Goal: Information Seeking & Learning: Learn about a topic

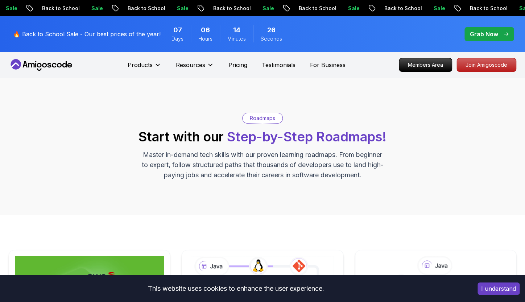
click at [18, 66] on icon at bounding box center [16, 64] width 11 height 11
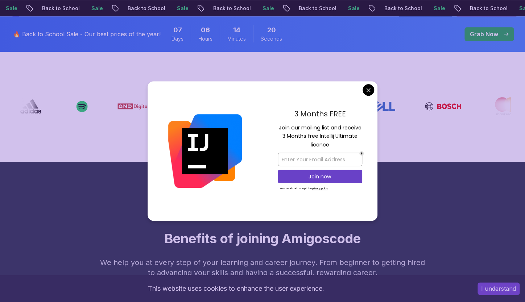
scroll to position [307, 0]
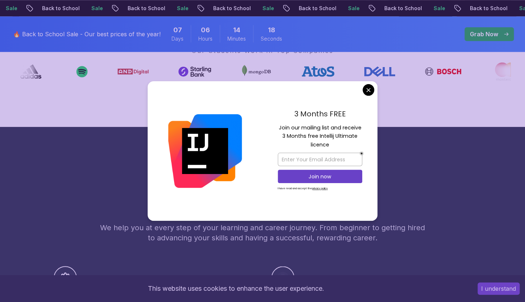
click at [369, 96] on div "3 Months FREE Join our mailing list and receive 3 Months free Intellij Ultimate…" at bounding box center [319, 151] width 115 height 140
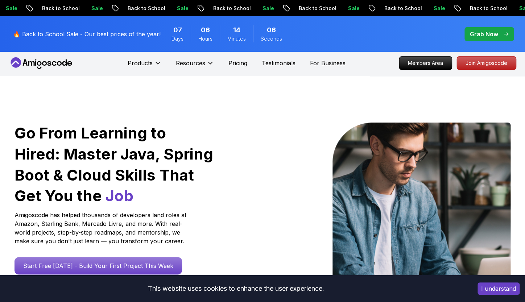
scroll to position [0, 0]
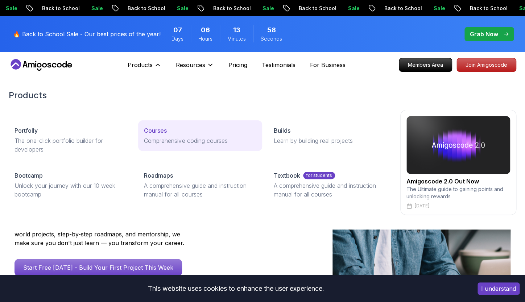
click at [160, 128] on p "Courses" at bounding box center [155, 130] width 23 height 9
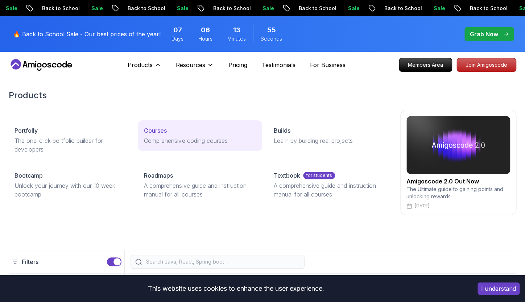
click at [153, 132] on p "Courses" at bounding box center [155, 130] width 23 height 9
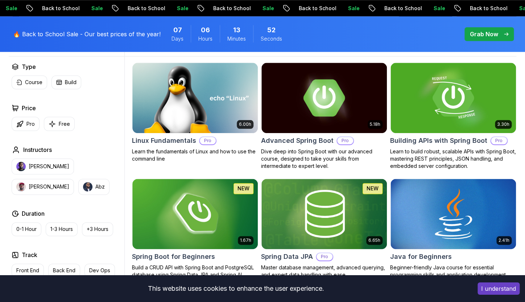
scroll to position [249, 0]
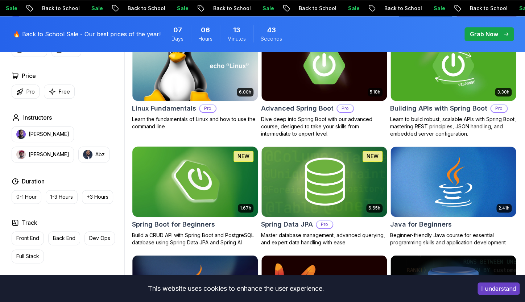
click at [188, 232] on p "Build a CRUD API with Spring Boot and PostgreSQL database using Spring Data JPA…" at bounding box center [195, 239] width 126 height 15
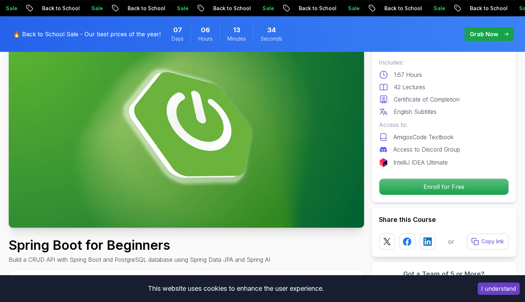
scroll to position [12, 0]
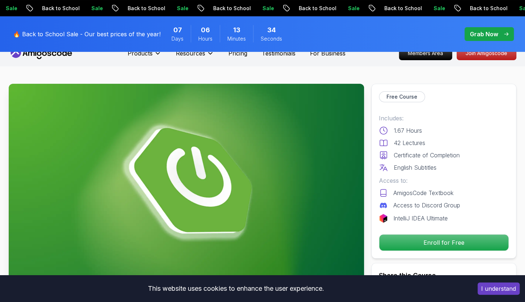
click at [207, 182] on img at bounding box center [186, 184] width 355 height 200
click at [419, 194] on p "AmigosCode Textbook" at bounding box center [423, 193] width 60 height 9
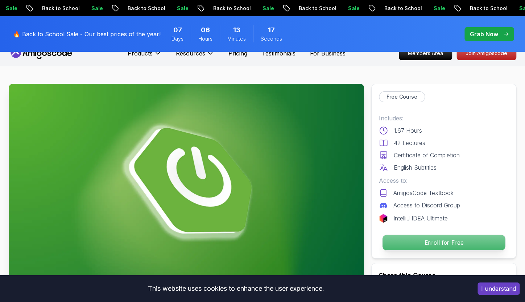
click at [450, 240] on p "Enroll for Free" at bounding box center [444, 242] width 123 height 15
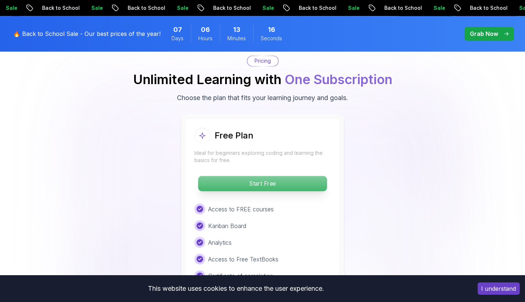
scroll to position [1476, 0]
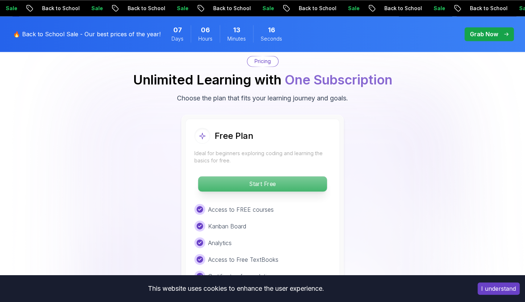
click at [237, 181] on p "Start Free" at bounding box center [262, 183] width 129 height 15
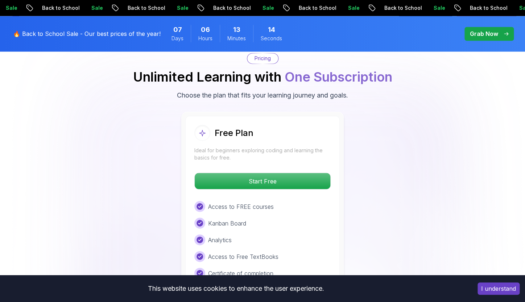
scroll to position [1491, 0]
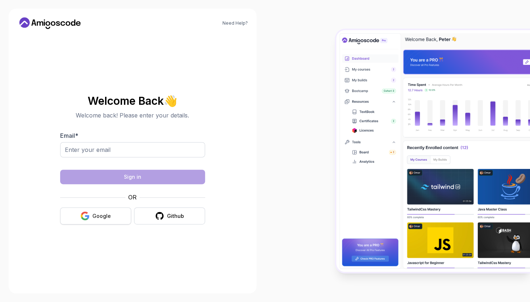
click at [92, 217] on button "Google" at bounding box center [95, 215] width 71 height 17
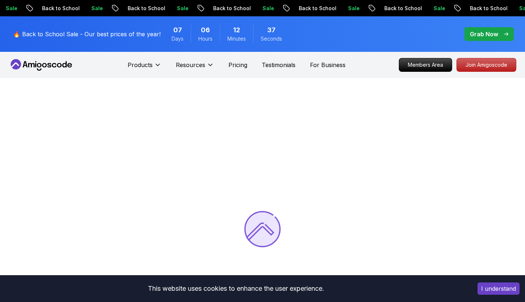
scroll to position [81, 0]
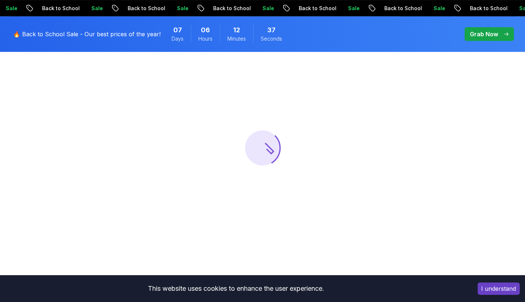
click at [517, 294] on button "I understand" at bounding box center [498, 288] width 42 height 12
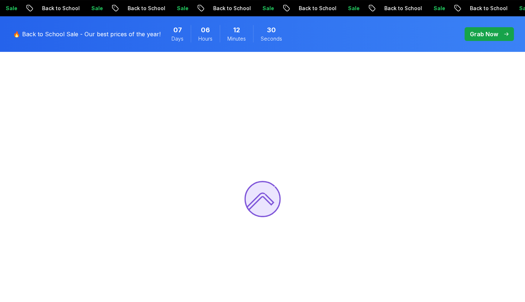
scroll to position [0, 0]
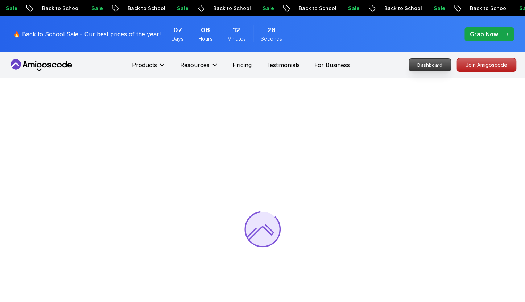
click at [435, 64] on p "Dashboard" at bounding box center [430, 65] width 42 height 12
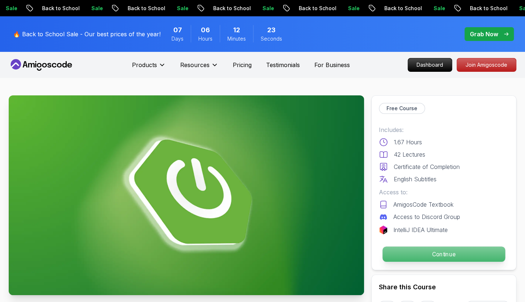
click at [468, 255] on p "Continue" at bounding box center [444, 254] width 123 height 15
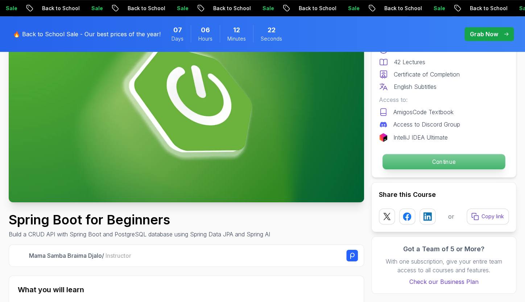
scroll to position [110, 0]
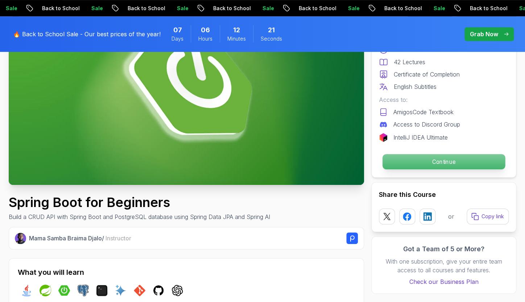
click at [444, 166] on p "Continue" at bounding box center [444, 161] width 123 height 15
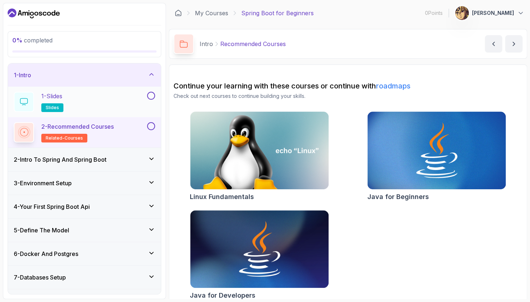
click at [125, 106] on div "1 - Slides slides" at bounding box center [80, 102] width 132 height 20
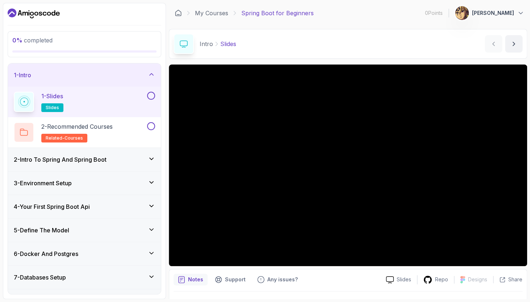
click at [44, 169] on div "2 - Intro To Spring And Spring Boot" at bounding box center [84, 159] width 153 height 23
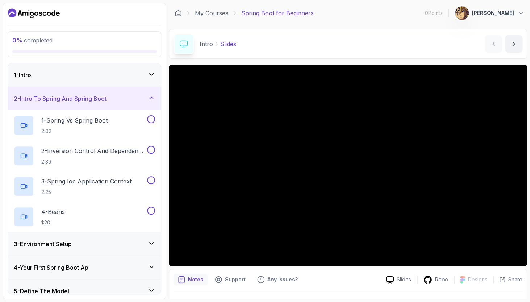
click at [51, 248] on h3 "3 - Environment Setup" at bounding box center [43, 244] width 58 height 9
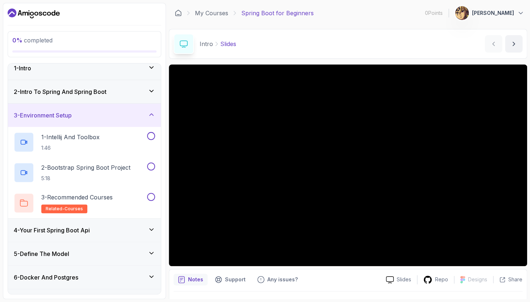
scroll to position [7, 0]
click at [86, 229] on h3 "4 - Your First Spring Boot Api" at bounding box center [52, 230] width 76 height 9
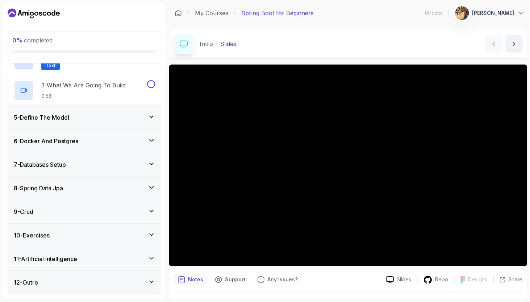
click at [101, 173] on div "7 - Databases Setup" at bounding box center [84, 164] width 153 height 23
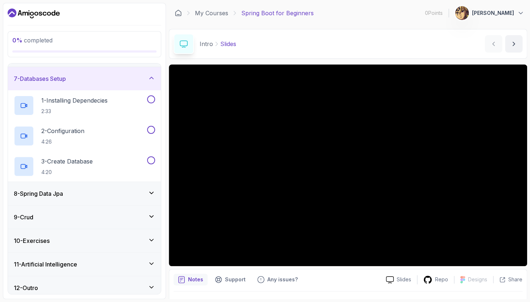
scroll to position [143, 0]
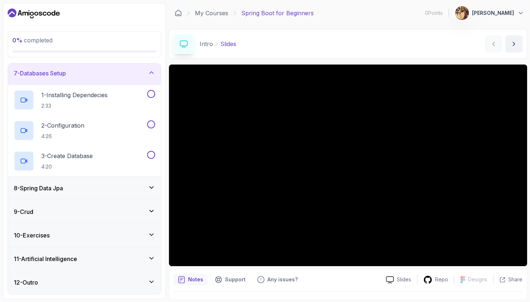
click at [101, 190] on div "8 - Spring Data Jpa" at bounding box center [84, 188] width 141 height 9
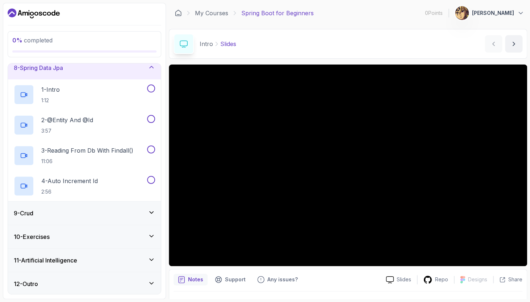
scroll to position [174, 0]
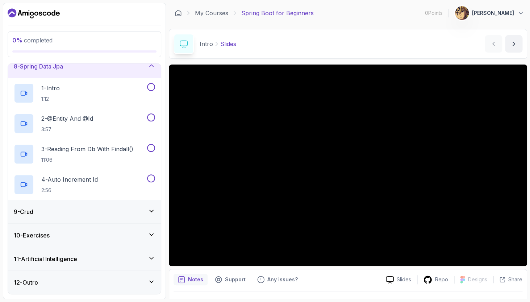
click at [107, 200] on div "9 - Crud" at bounding box center [84, 211] width 153 height 23
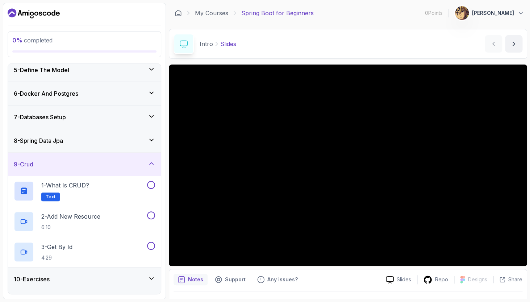
scroll to position [143, 0]
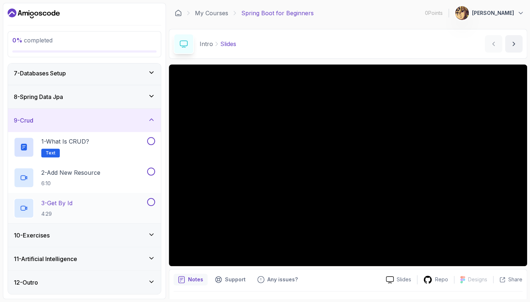
click at [105, 221] on div "3 - Get By Id 4:29" at bounding box center [84, 208] width 153 height 30
click at [107, 231] on div "10 - Exercises" at bounding box center [84, 235] width 153 height 23
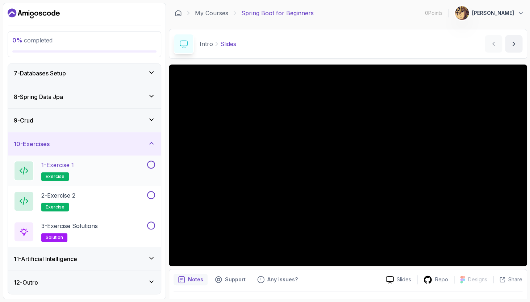
drag, startPoint x: 118, startPoint y: 276, endPoint x: 117, endPoint y: 260, distance: 16.7
click at [118, 276] on div "12 - Outro" at bounding box center [84, 282] width 153 height 23
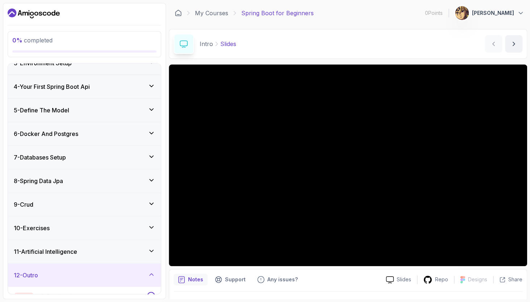
click at [118, 255] on div "11 - Artificial Intelligence" at bounding box center [84, 251] width 141 height 9
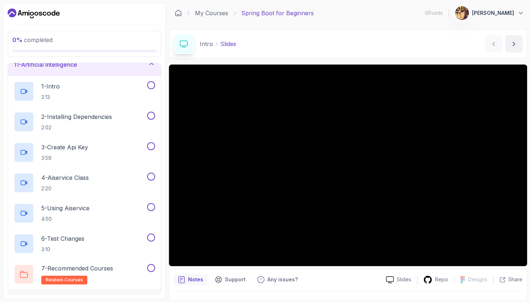
scroll to position [265, 0]
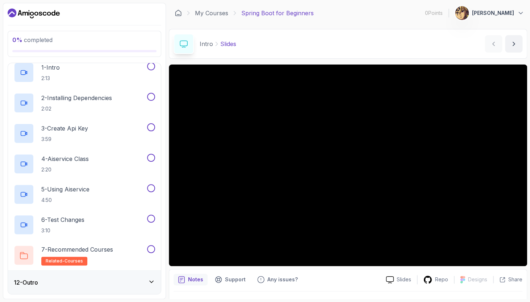
click at [122, 281] on div "12 - Outro" at bounding box center [84, 282] width 141 height 9
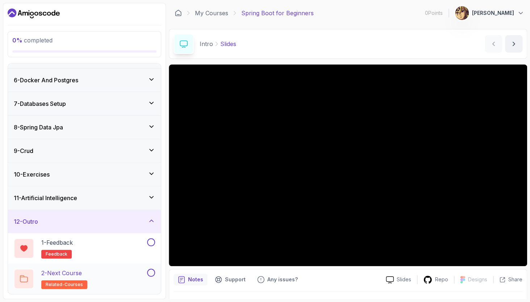
scroll to position [0, 0]
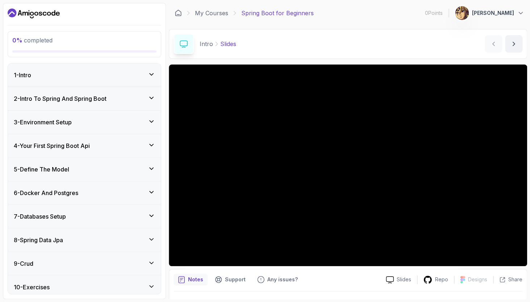
click at [79, 222] on div "7 - Databases Setup" at bounding box center [84, 216] width 153 height 23
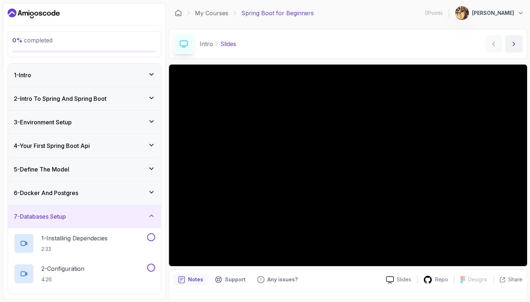
click at [99, 196] on div "6 - Docker And Postgres" at bounding box center [84, 193] width 141 height 9
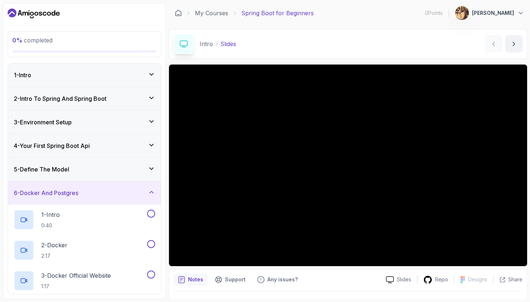
click at [99, 196] on div "6 - Docker And Postgres" at bounding box center [84, 193] width 141 height 9
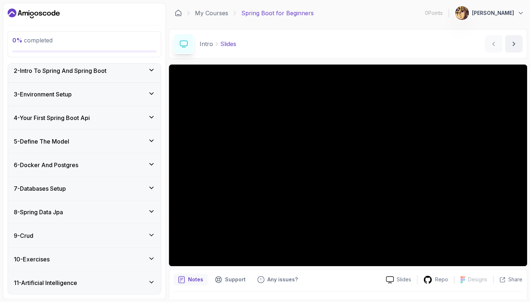
scroll to position [28, 0]
